Goal: Check status: Check status

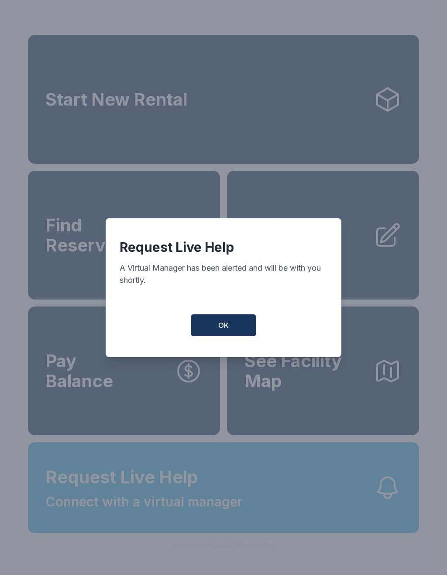
click at [215, 336] on button "OK" at bounding box center [223, 325] width 65 height 22
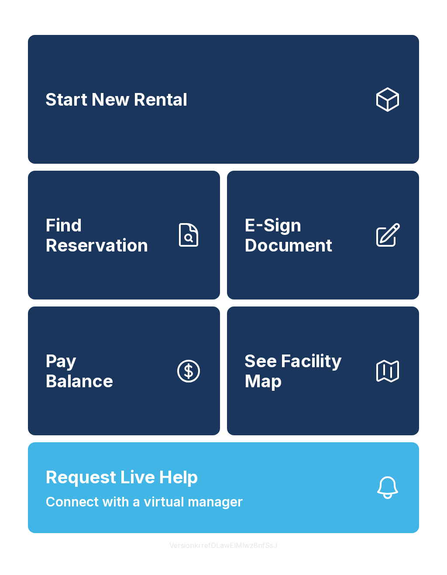
click at [238, 331] on button "See Facility Map" at bounding box center [323, 370] width 192 height 129
click at [73, 277] on link "Find Reservation" at bounding box center [124, 235] width 192 height 129
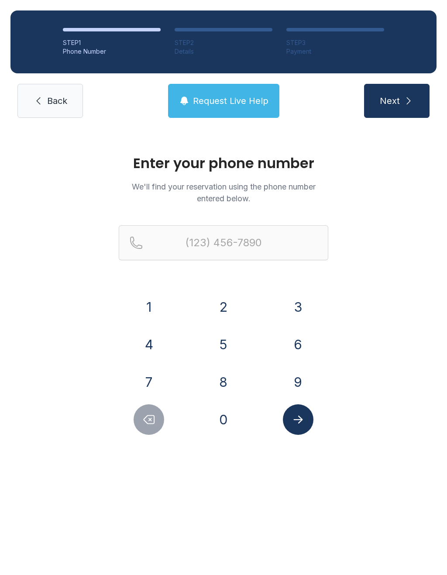
click at [222, 378] on button "8" at bounding box center [223, 381] width 31 height 31
click at [155, 376] on button "7" at bounding box center [148, 381] width 31 height 31
click at [235, 419] on button "0" at bounding box center [223, 419] width 31 height 31
click at [154, 376] on button "7" at bounding box center [148, 381] width 31 height 31
click at [236, 301] on button "2" at bounding box center [223, 306] width 31 height 31
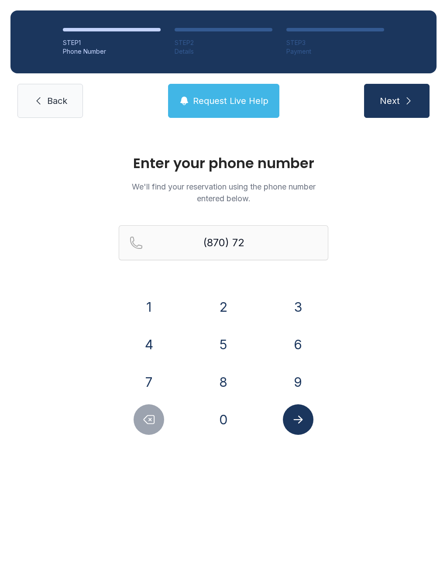
click at [301, 292] on button "3" at bounding box center [298, 306] width 31 height 31
click at [290, 336] on button "6" at bounding box center [298, 344] width 31 height 31
click at [155, 295] on button "1" at bounding box center [148, 306] width 31 height 31
click at [225, 306] on button "2" at bounding box center [223, 306] width 31 height 31
click at [144, 333] on button "4" at bounding box center [148, 344] width 31 height 31
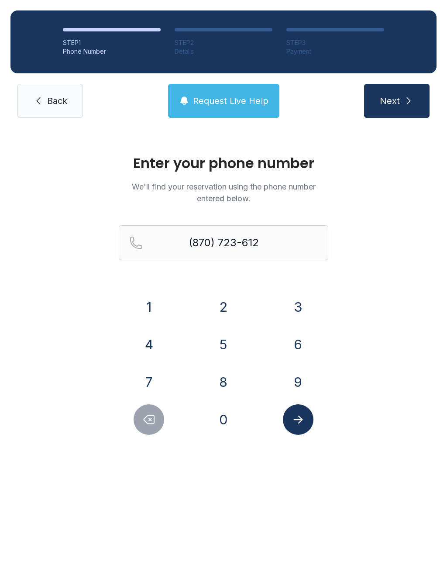
type input "[PHONE_NUMBER]"
click at [299, 418] on icon "Submit lookup form" at bounding box center [297, 419] width 13 height 13
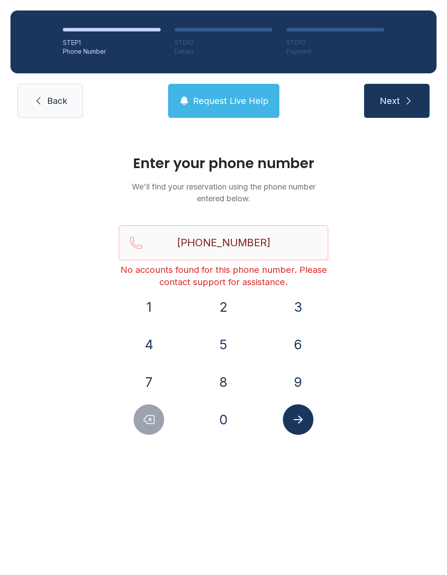
click at [389, 97] on span "Next" at bounding box center [390, 101] width 20 height 12
click at [175, 100] on button "Request Live Help" at bounding box center [223, 101] width 111 height 34
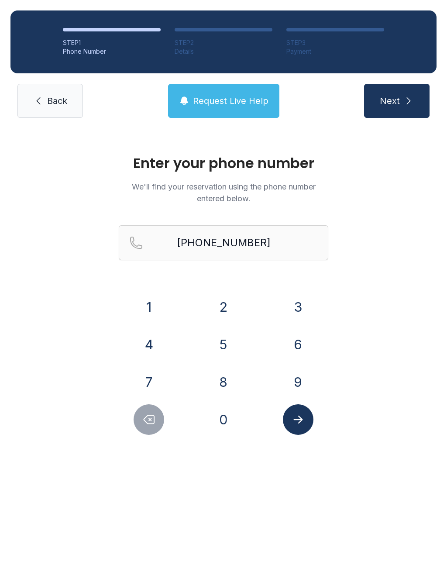
click at [257, 87] on button "Request Live Help" at bounding box center [223, 101] width 111 height 34
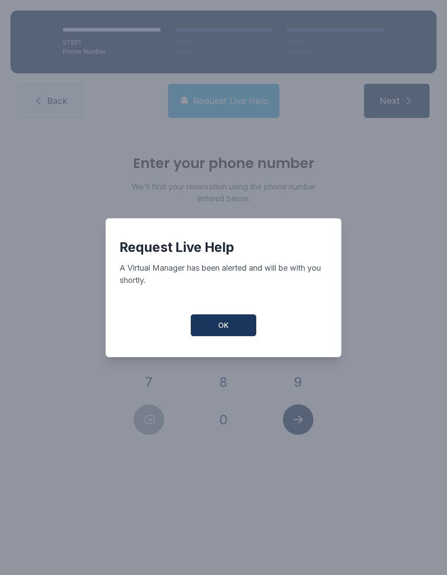
click at [215, 327] on button "OK" at bounding box center [223, 325] width 65 height 22
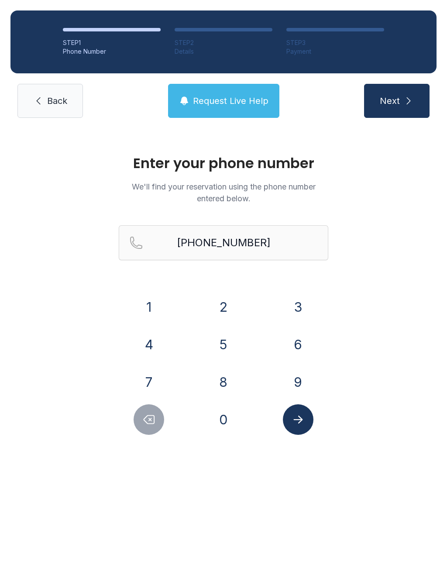
click at [421, 117] on button "Next" at bounding box center [396, 101] width 65 height 34
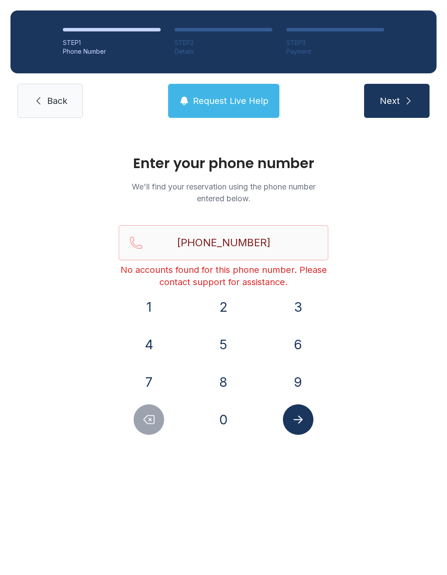
click at [393, 93] on button "Next" at bounding box center [396, 101] width 65 height 34
